Goal: Transaction & Acquisition: Subscribe to service/newsletter

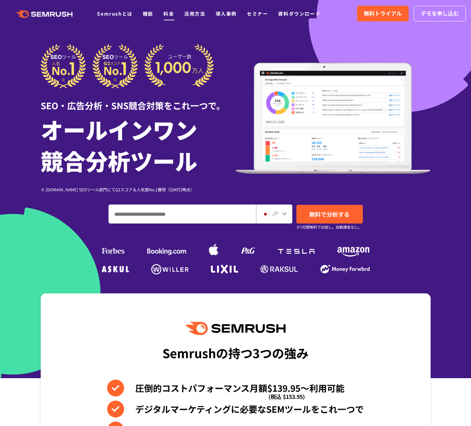
click at [168, 14] on link "料金" at bounding box center [169, 13] width 11 height 7
